Goal: Transaction & Acquisition: Purchase product/service

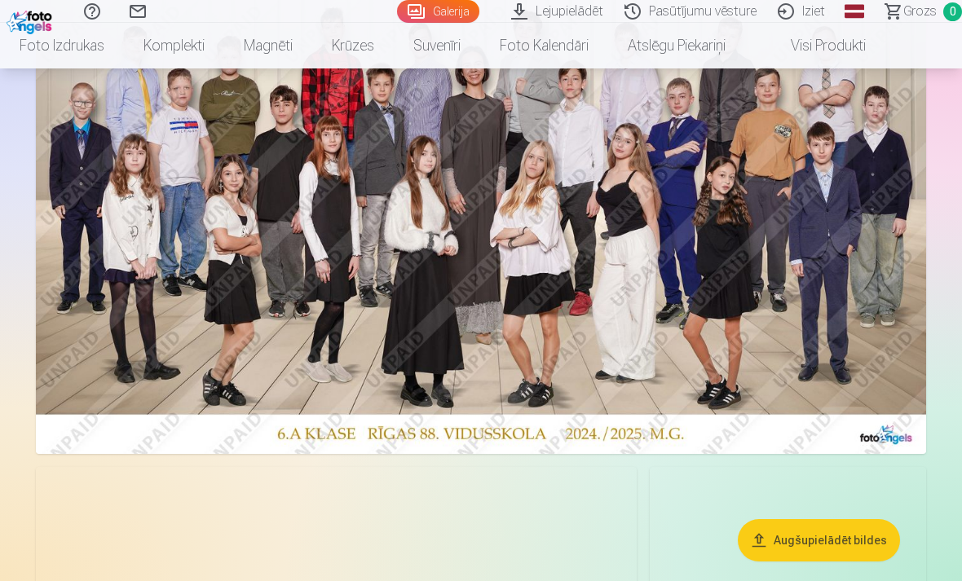
scroll to position [261, 0]
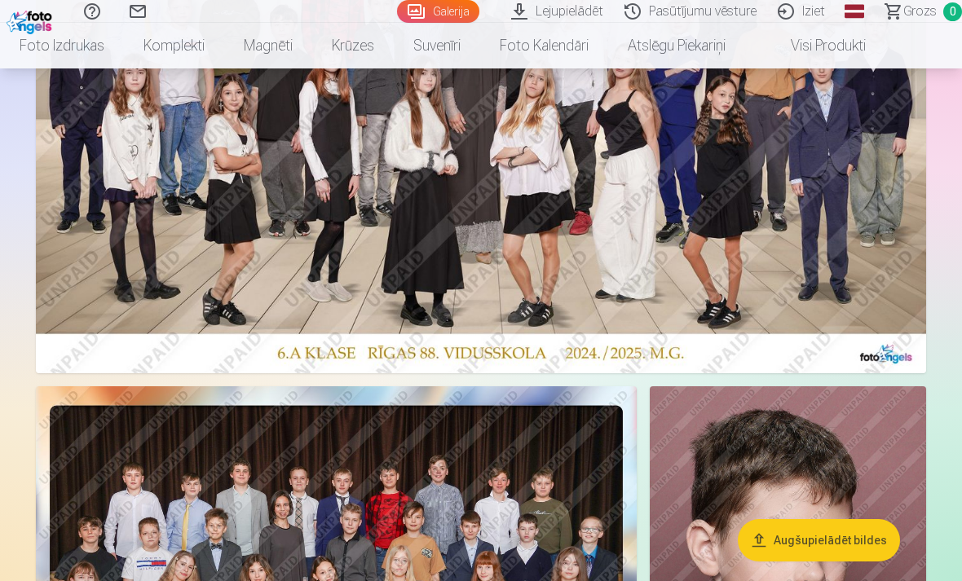
click at [143, 208] on img at bounding box center [481, 145] width 890 height 455
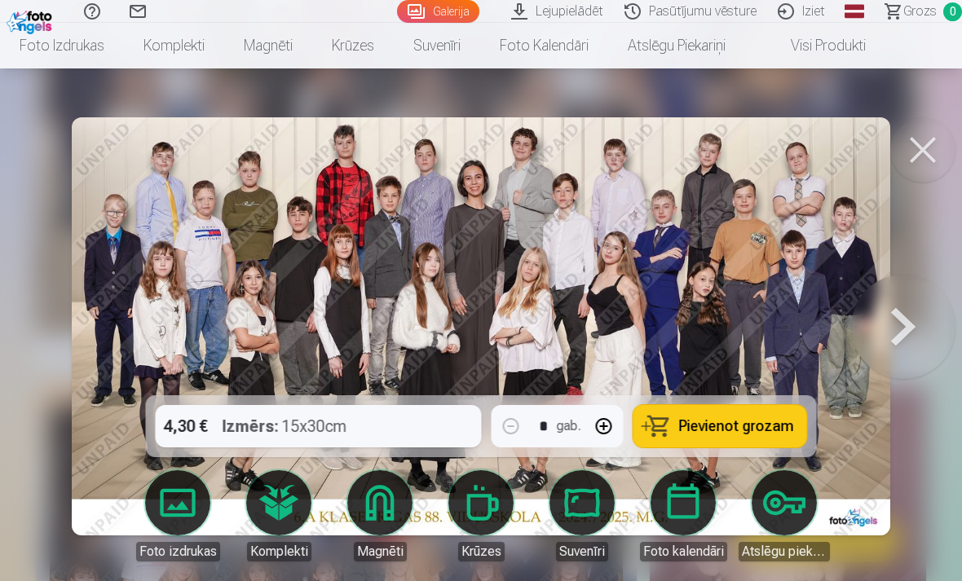
click at [724, 434] on span "Pievienot grozam" at bounding box center [736, 426] width 115 height 15
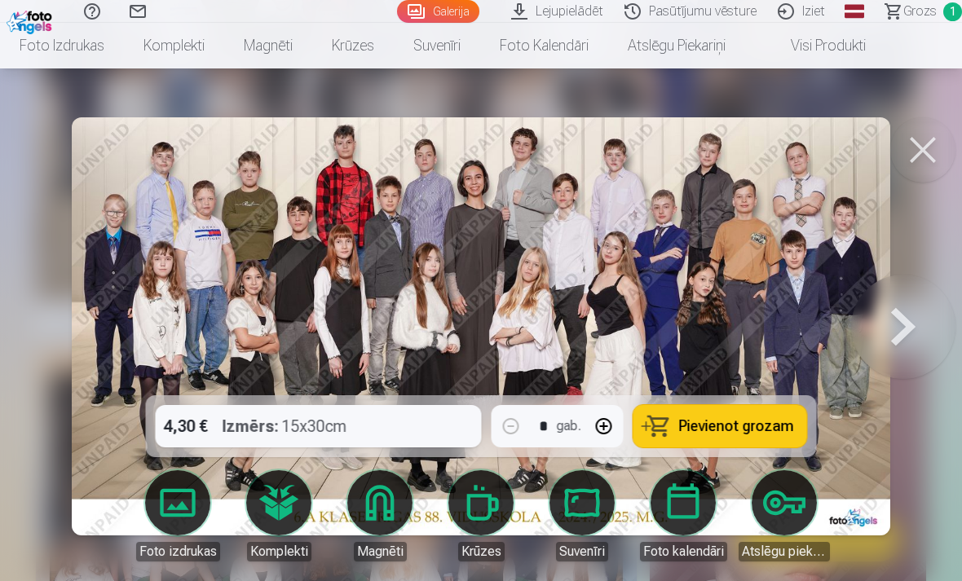
scroll to position [248, 0]
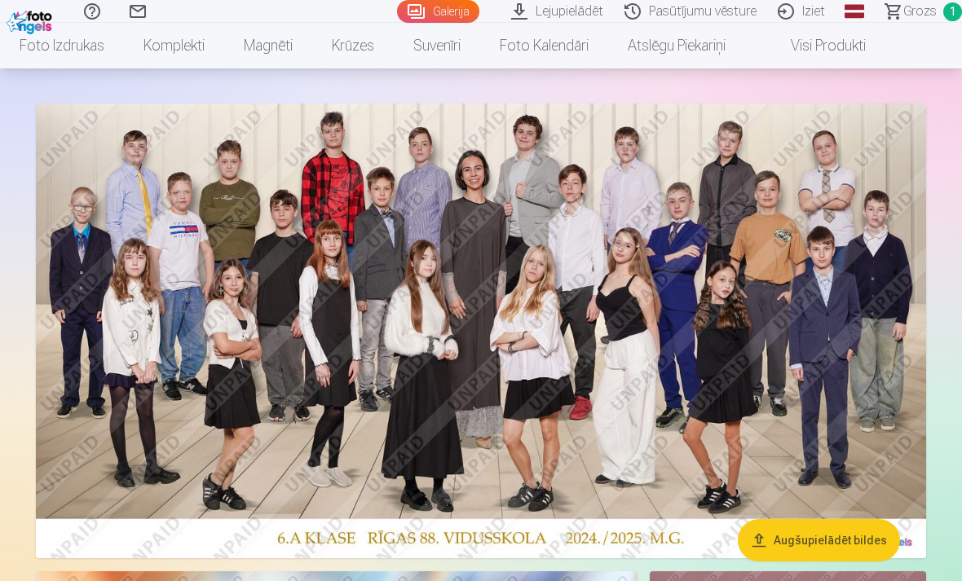
scroll to position [77, 0]
click at [913, 17] on span "Grozs" at bounding box center [919, 12] width 33 height 20
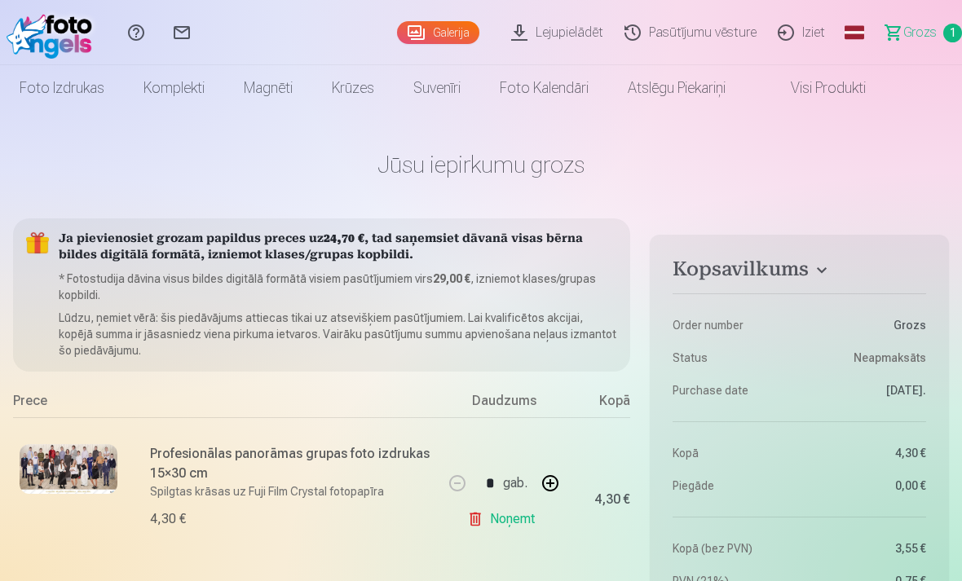
click at [487, 519] on link "Noņemt" at bounding box center [504, 519] width 74 height 33
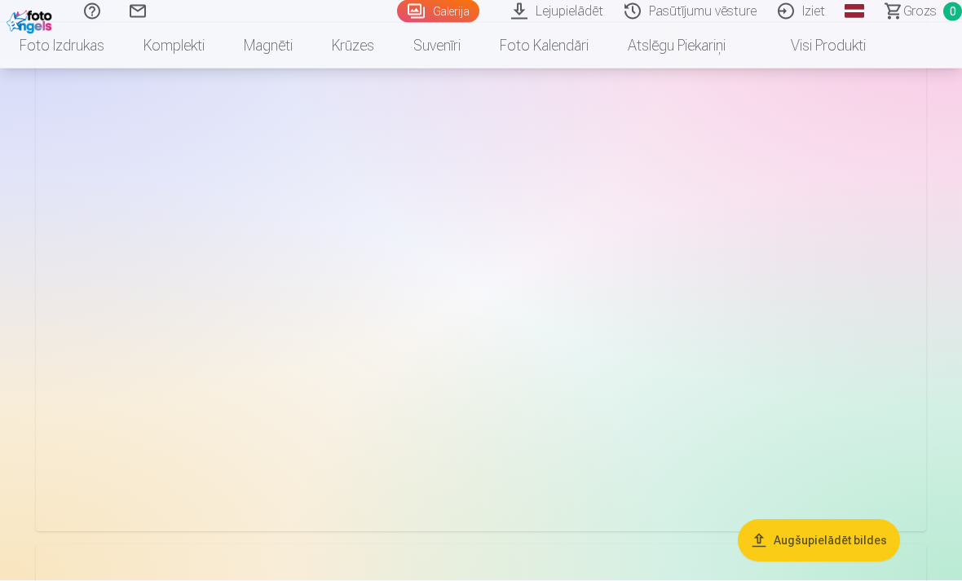
scroll to position [3884, 0]
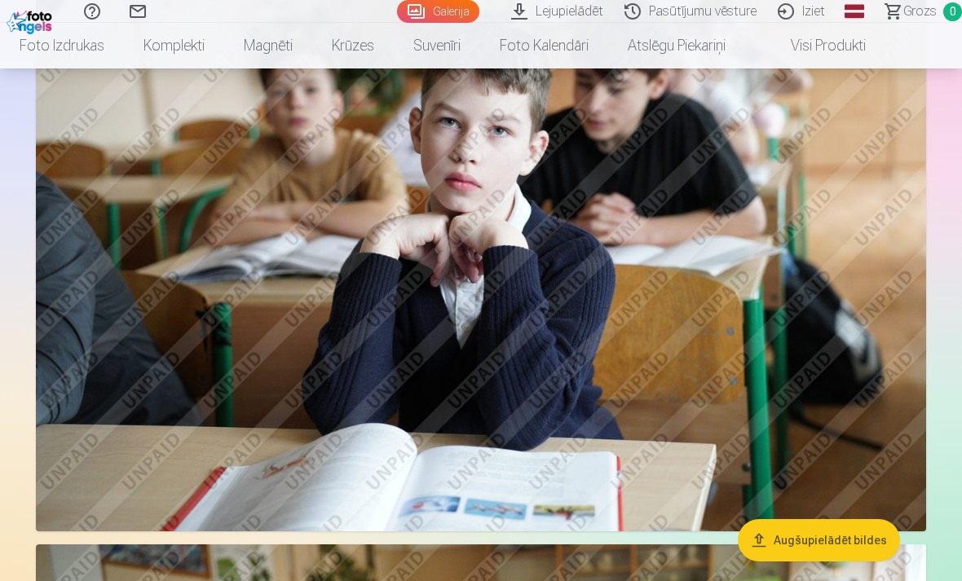
click at [768, 359] on img at bounding box center [481, 235] width 890 height 594
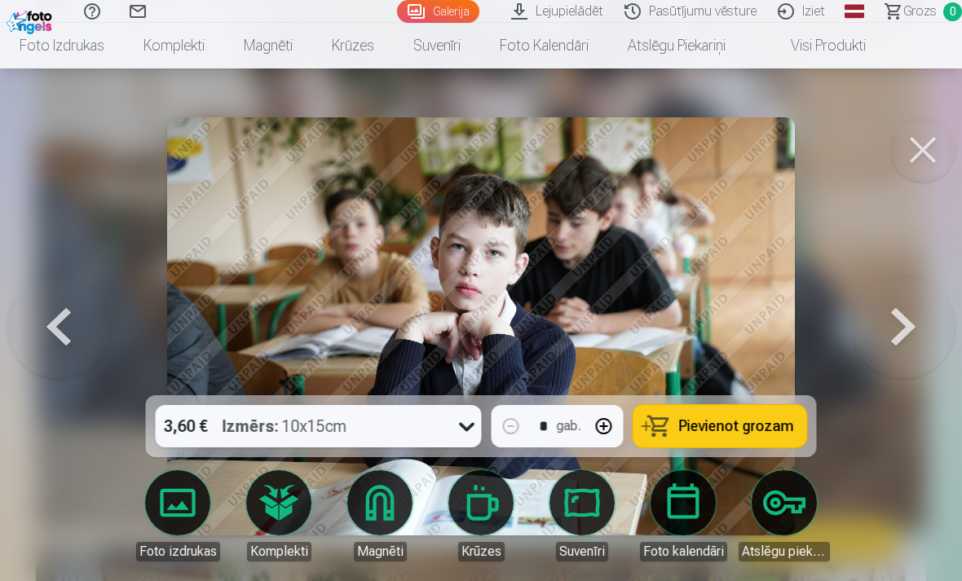
click at [706, 434] on span "Pievienot grozam" at bounding box center [736, 426] width 115 height 15
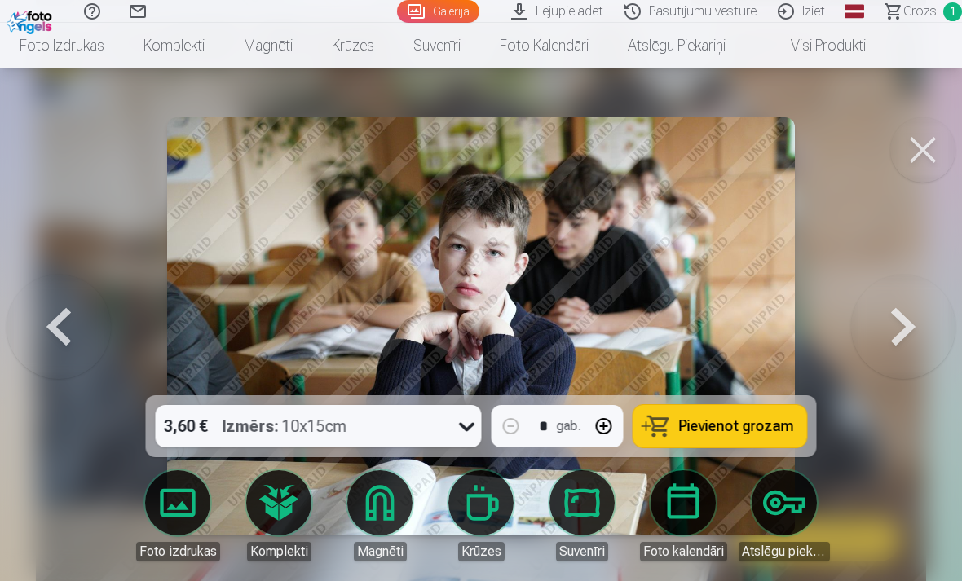
scroll to position [3802, 0]
click at [925, 150] on button at bounding box center [922, 149] width 65 height 65
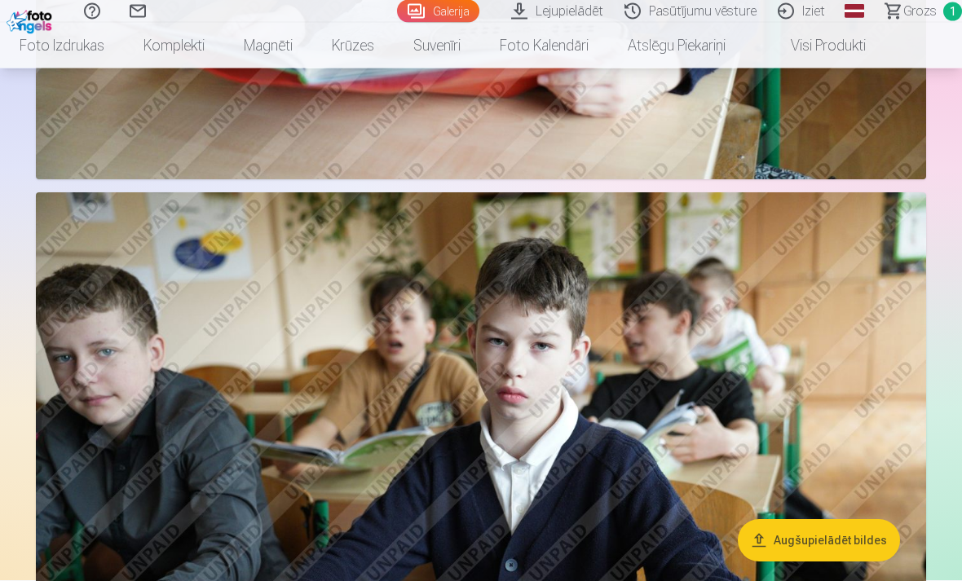
scroll to position [5418, 0]
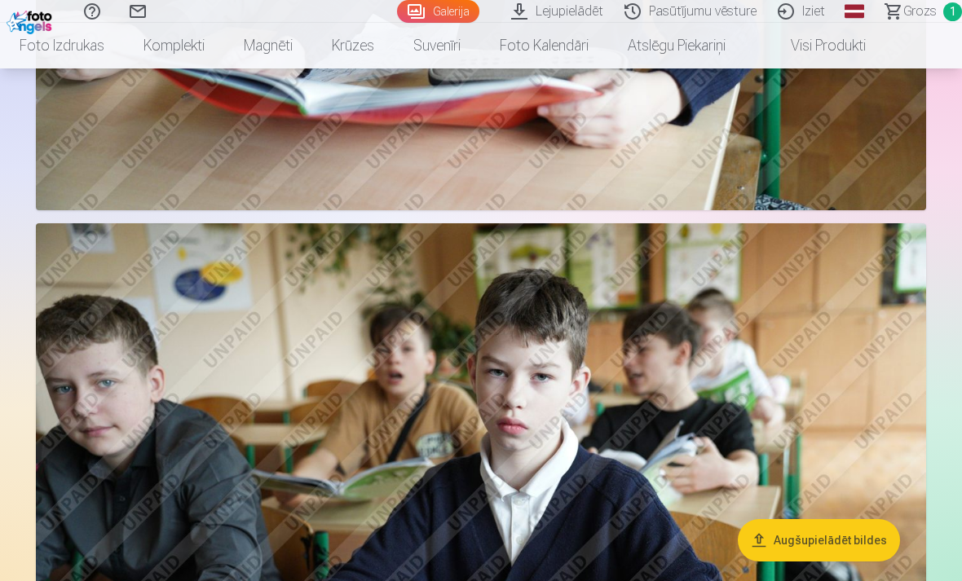
click at [28, 26] on link "Foto izdrukas" at bounding box center [62, 46] width 124 height 46
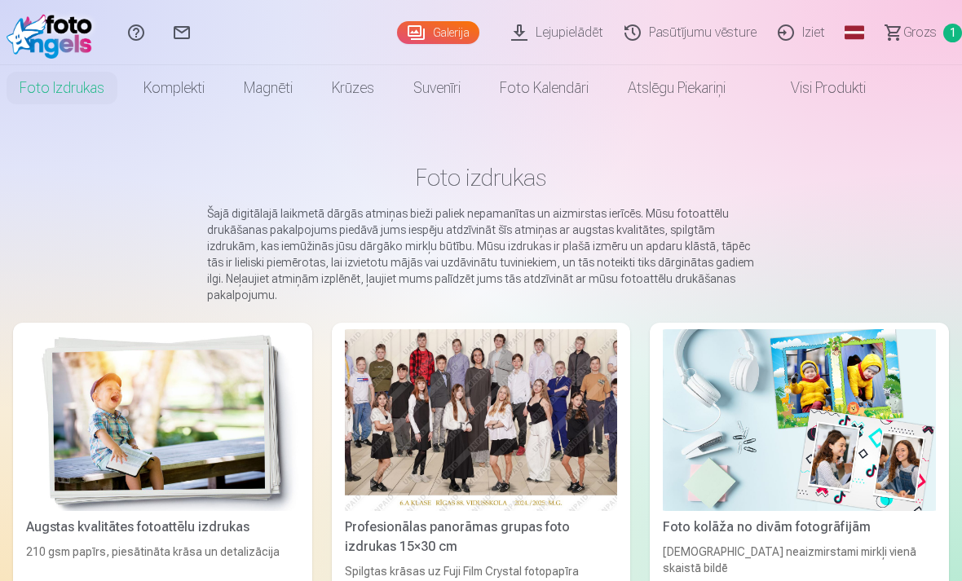
click at [27, 32] on img at bounding box center [54, 33] width 94 height 52
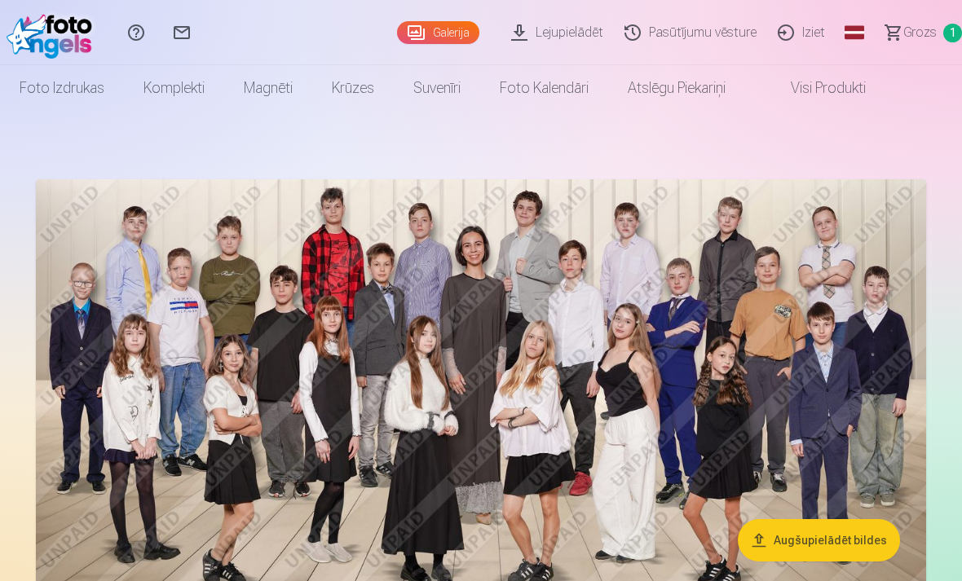
click at [566, 37] on link "Lejupielādēt" at bounding box center [559, 32] width 113 height 65
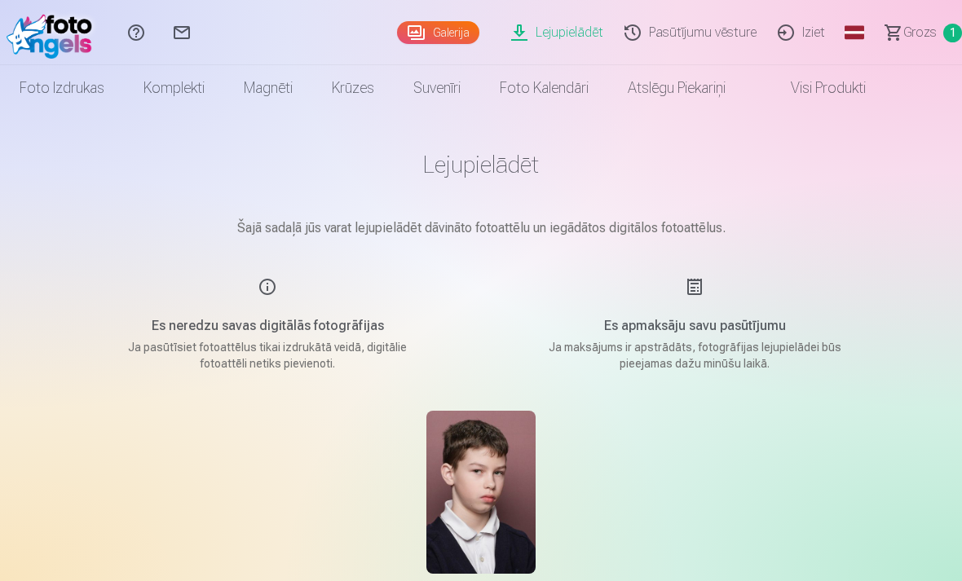
click at [849, 80] on link "Visi produkti" at bounding box center [815, 88] width 140 height 46
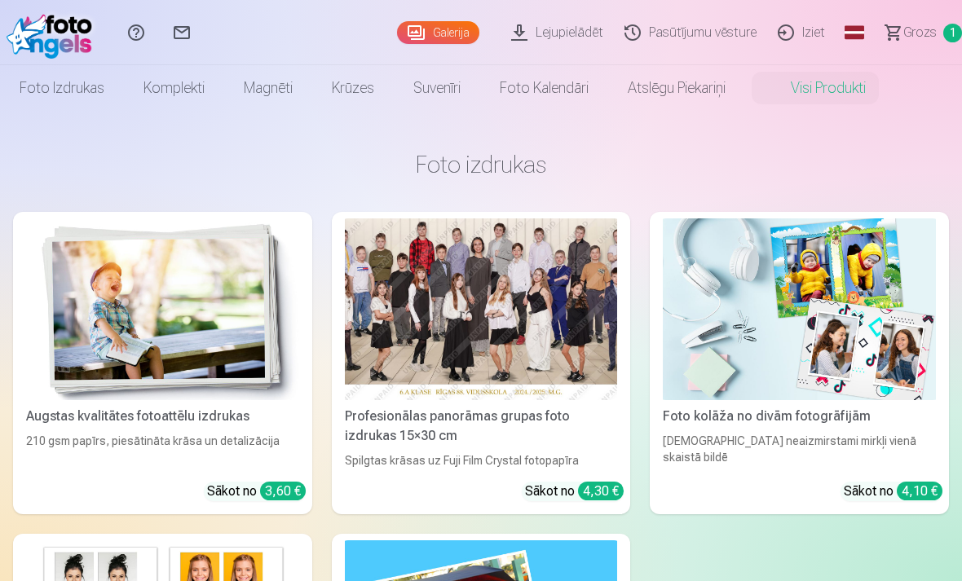
click at [434, 33] on link "Galerija" at bounding box center [438, 32] width 82 height 23
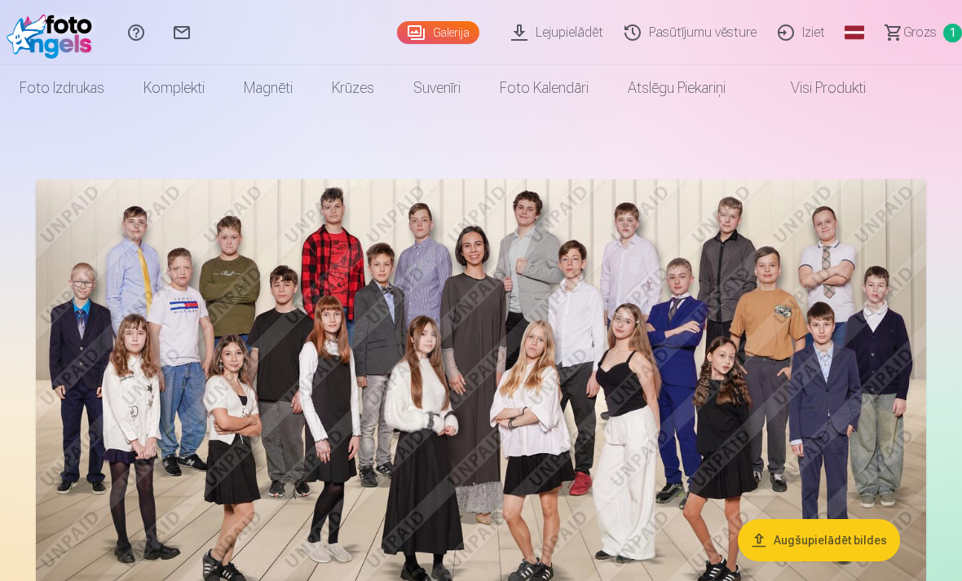
click at [682, 34] on link "Pasūtījumu vēsture" at bounding box center [692, 32] width 153 height 65
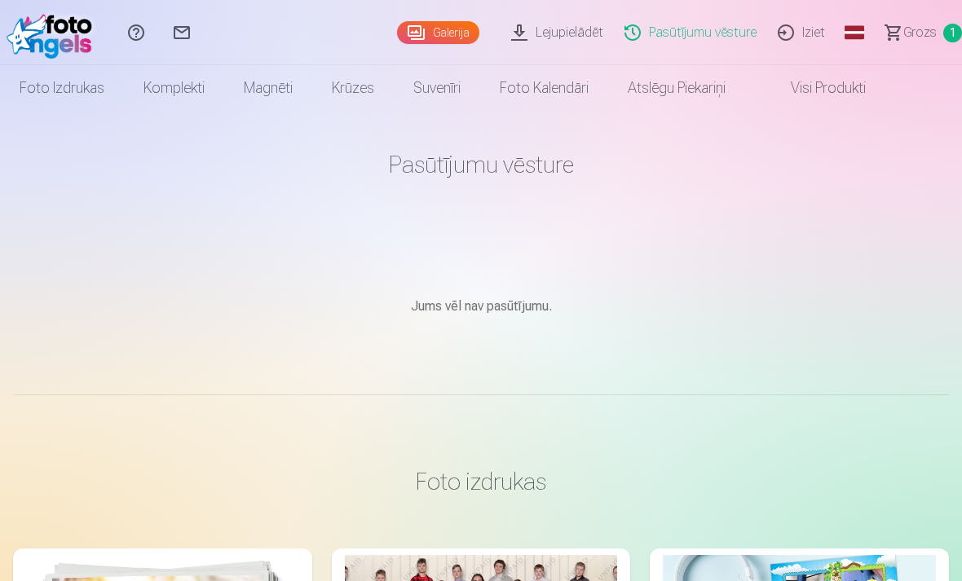
click at [797, 35] on link "Iziet" at bounding box center [804, 32] width 68 height 65
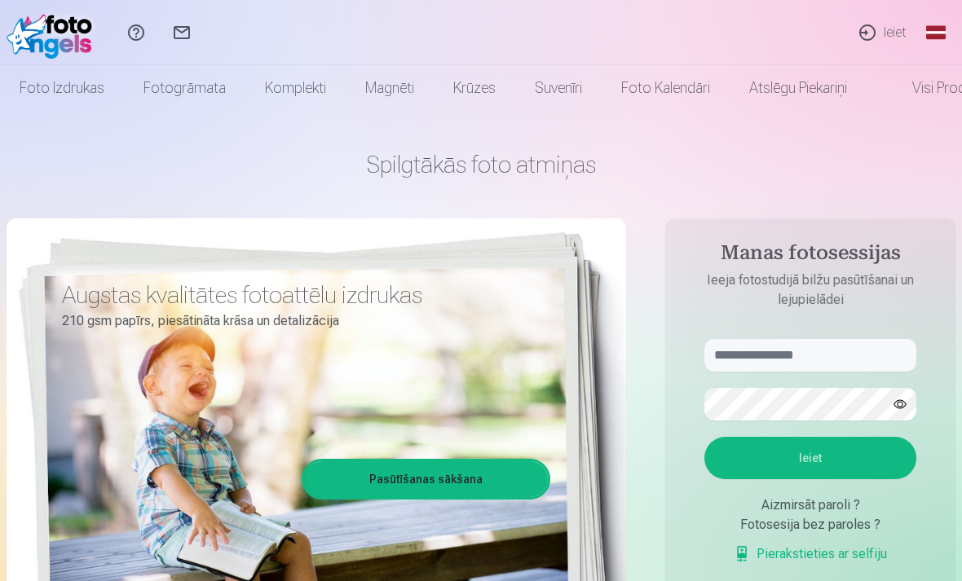
scroll to position [189, 0]
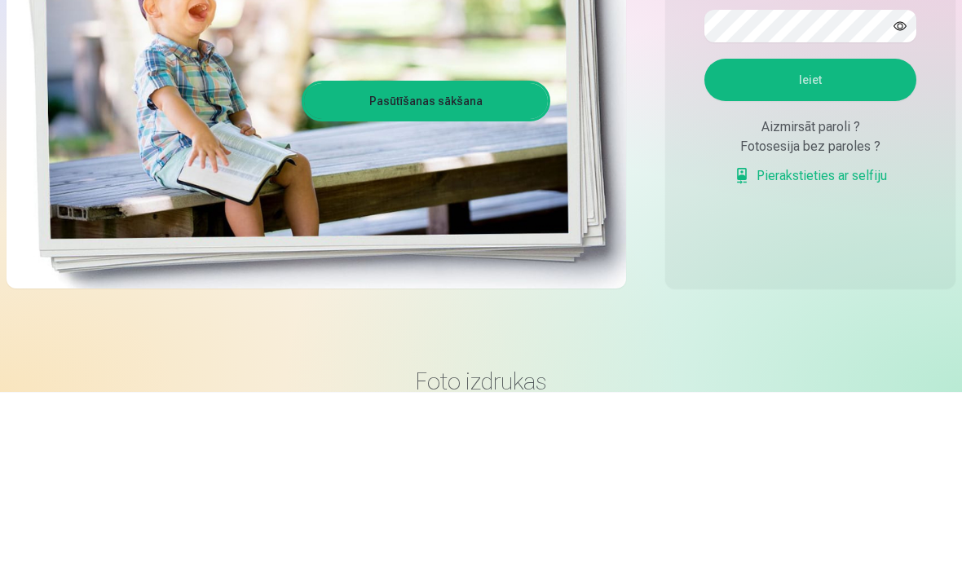
type input "**********"
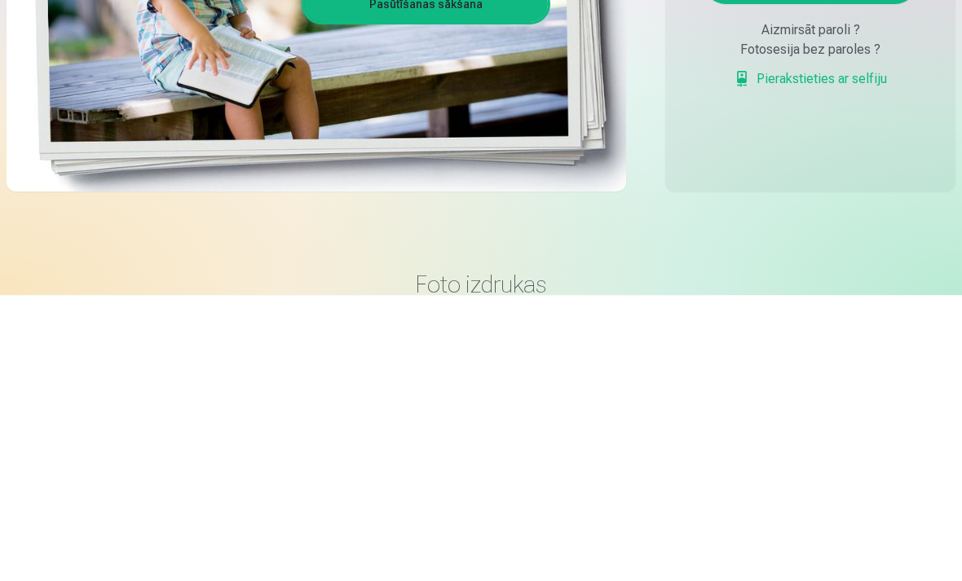
click at [820, 248] on button "Ieiet" at bounding box center [810, 269] width 212 height 42
